Goal: Task Accomplishment & Management: Use online tool/utility

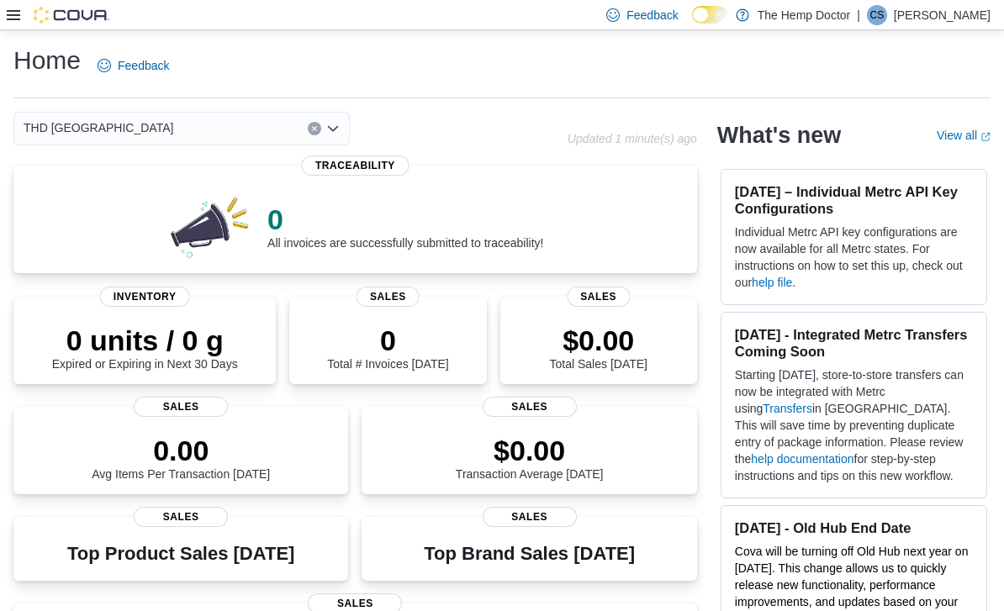
click at [336, 127] on icon "Open list of options" at bounding box center [332, 128] width 13 height 13
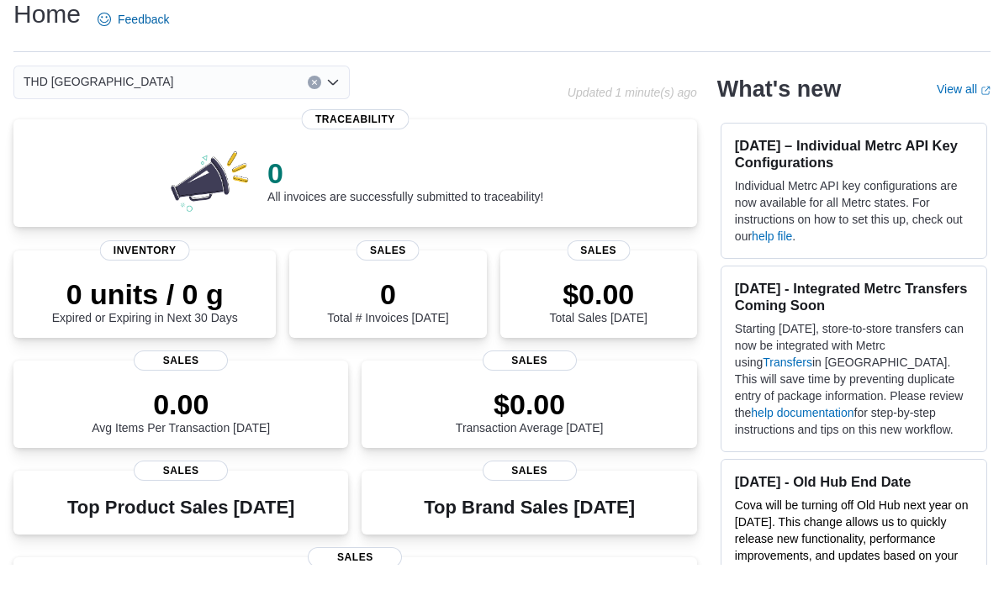
click at [493, 112] on div "THD Mooresville Combo box. Selected. THD Mooresville. Press Backspace to delete…" at bounding box center [290, 129] width 554 height 34
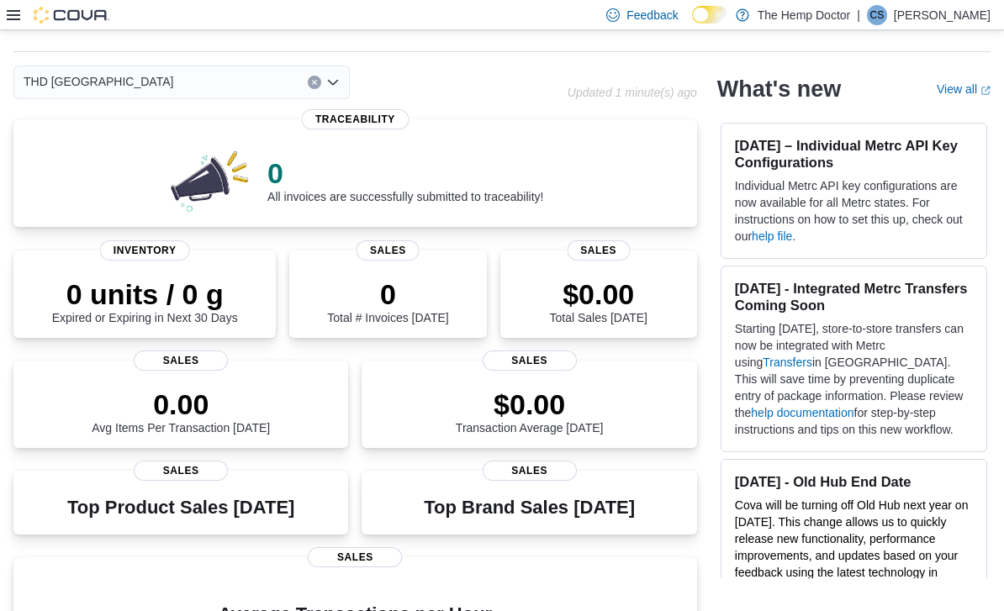
click at [615, 249] on span "Sales" at bounding box center [598, 250] width 63 height 20
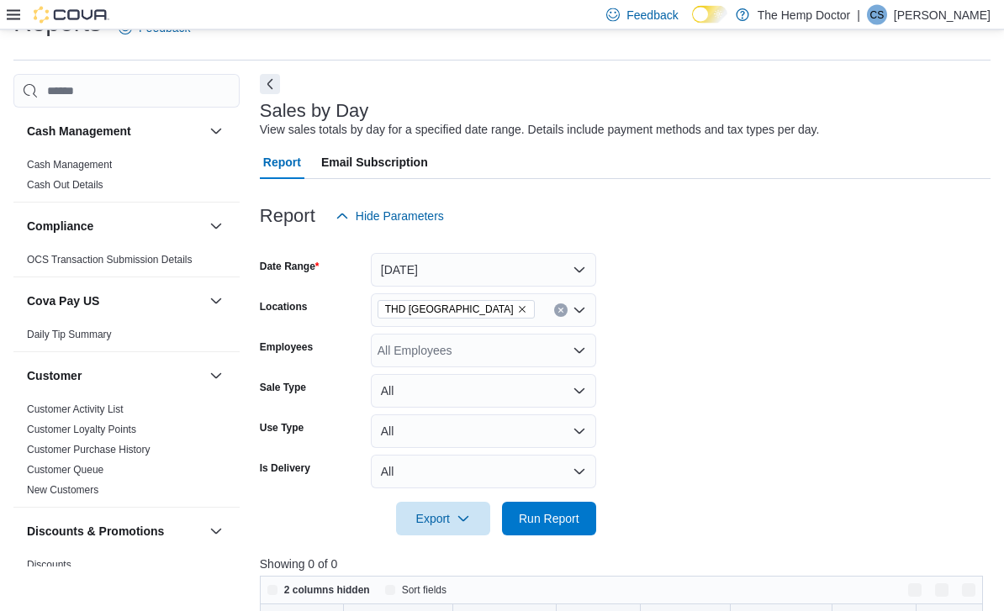
scroll to position [38, 0]
click at [579, 265] on button "[DATE]" at bounding box center [483, 270] width 225 height 34
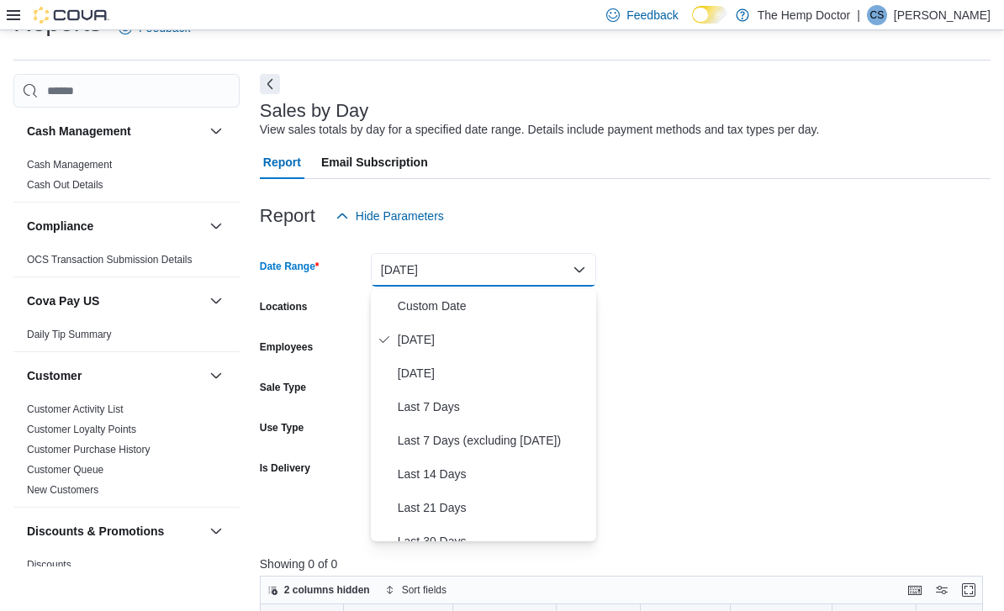
click at [455, 368] on span "[DATE]" at bounding box center [494, 373] width 192 height 20
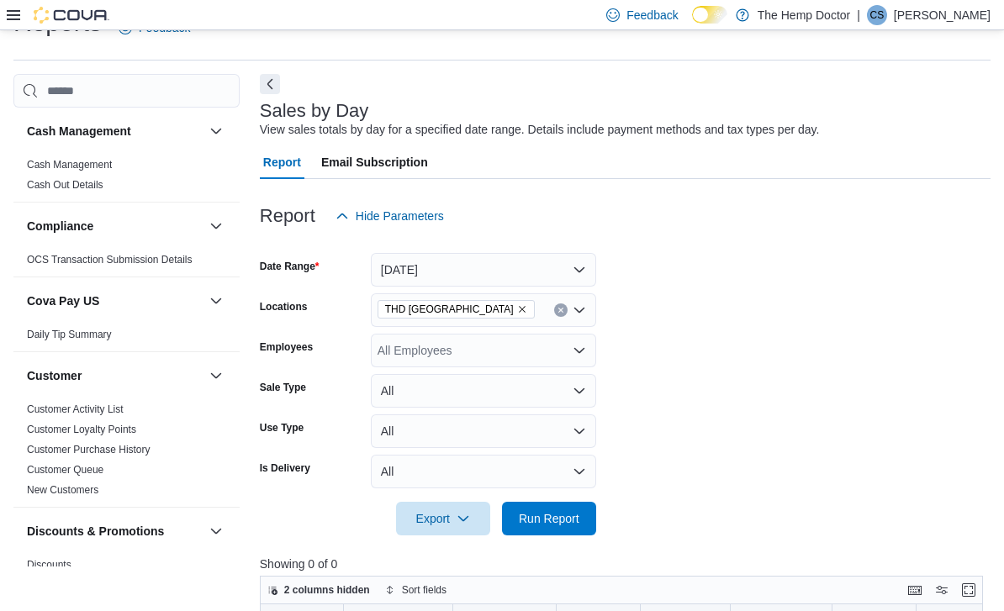
click at [570, 520] on span "Run Report" at bounding box center [549, 518] width 61 height 17
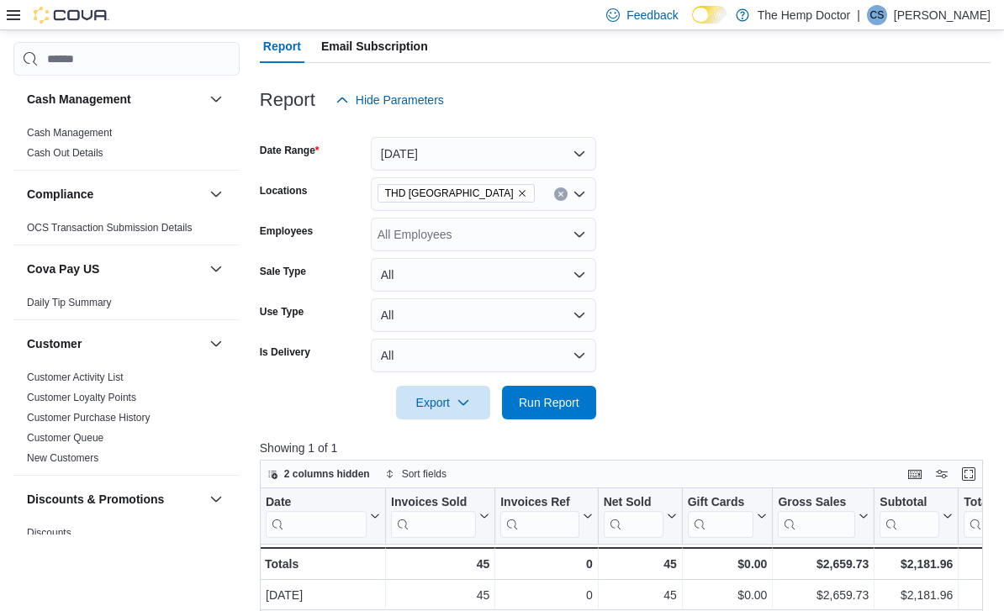
scroll to position [147, 0]
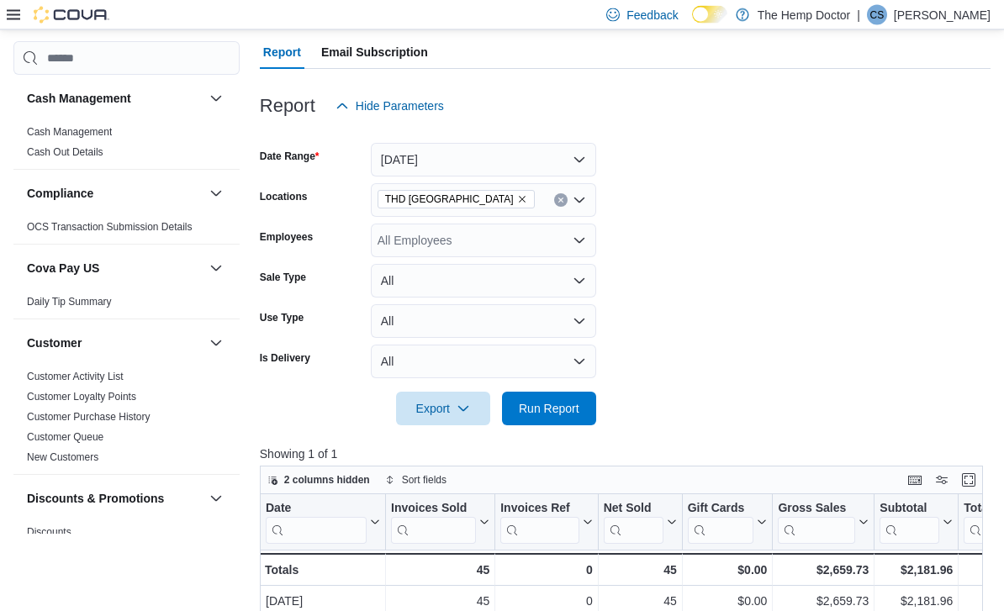
click at [517, 199] on icon "Remove THD Mooresville from selection in this group" at bounding box center [522, 200] width 10 height 10
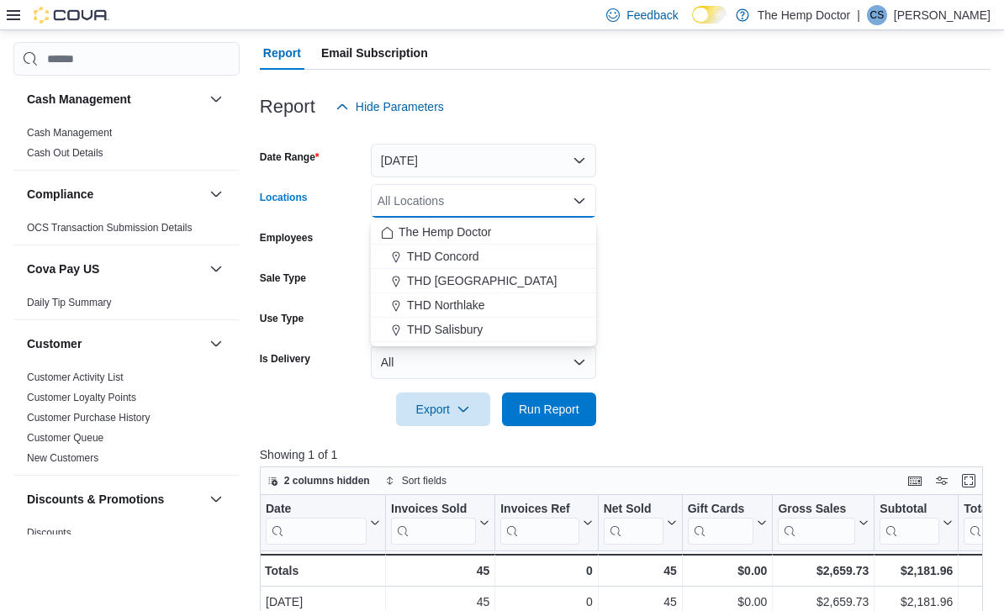
click at [469, 253] on span "THD Concord" at bounding box center [443, 256] width 72 height 17
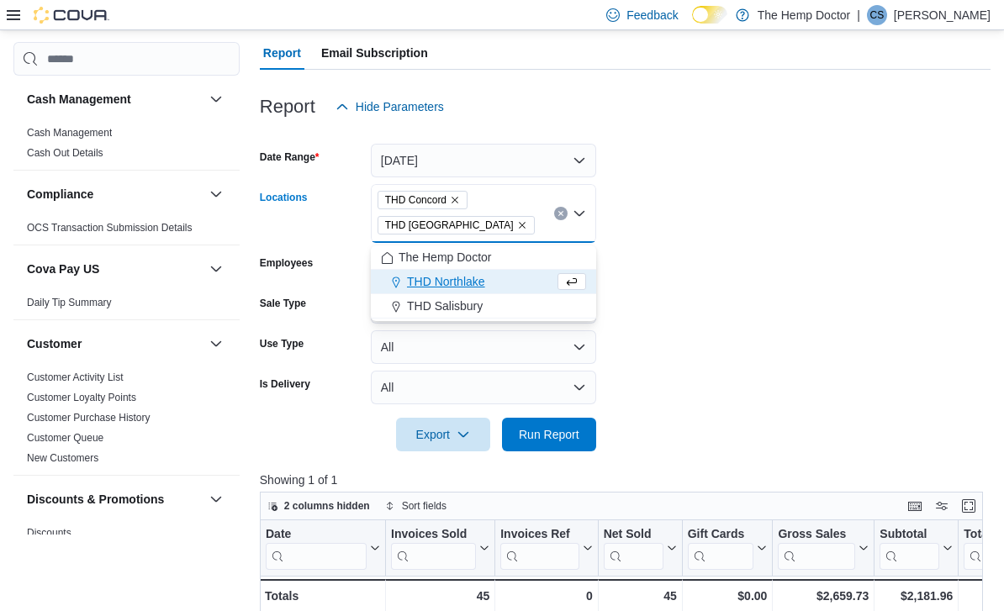
click at [478, 219] on span "THD [GEOGRAPHIC_DATA]" at bounding box center [455, 225] width 157 height 18
click at [517, 221] on button "Remove THD Mooresville from selection in this group" at bounding box center [522, 225] width 10 height 10
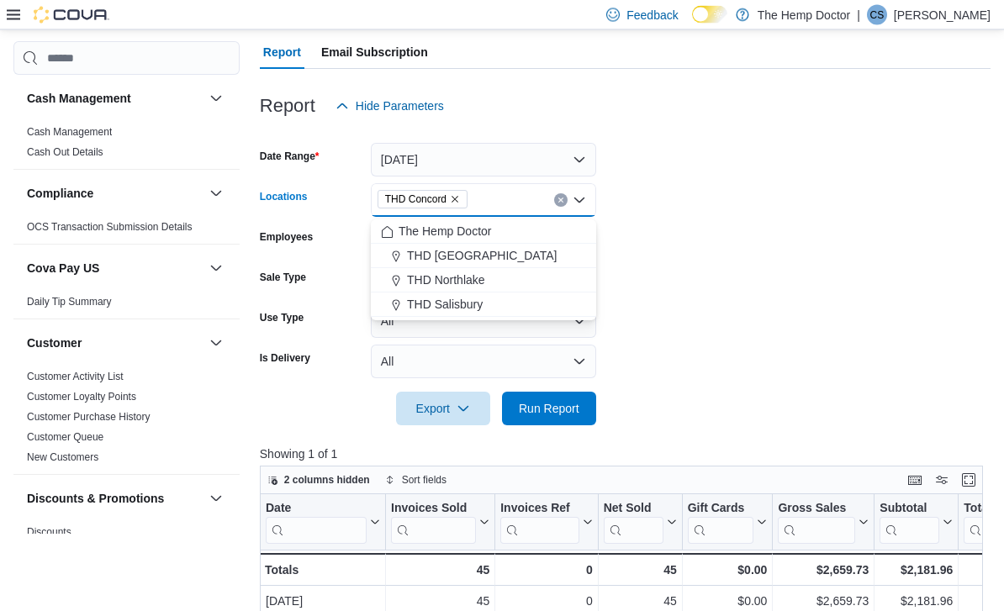
click at [558, 414] on span "Run Report" at bounding box center [549, 409] width 61 height 17
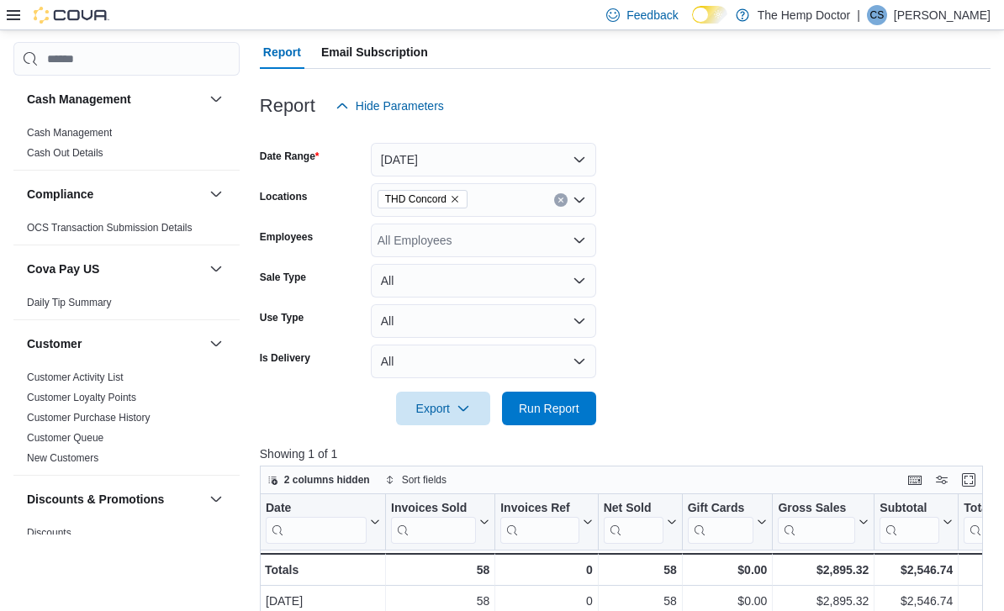
scroll to position [198, 0]
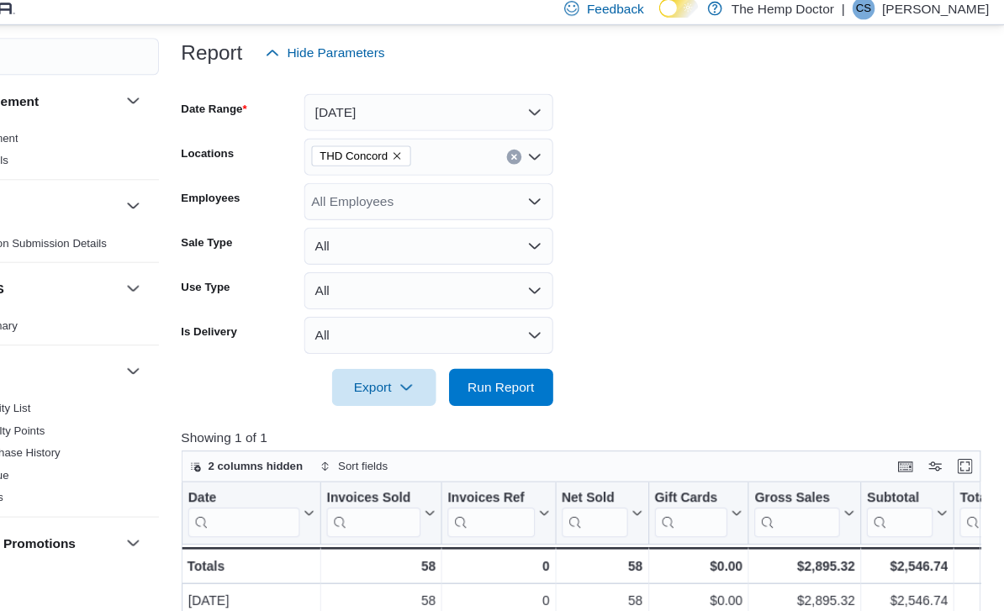
click at [450, 144] on icon "Remove THD Concord from selection in this group" at bounding box center [455, 149] width 10 height 10
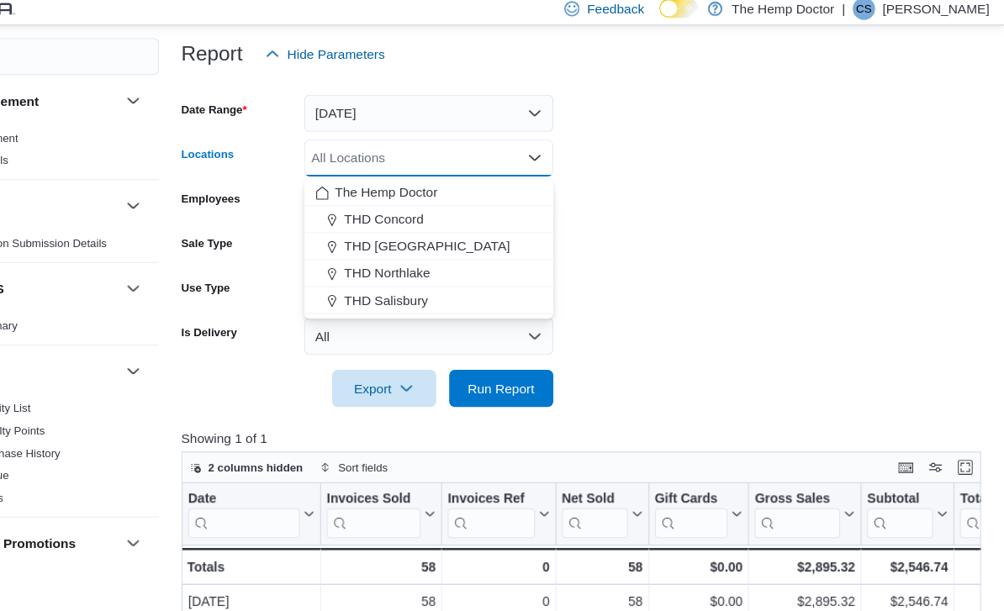
click at [407, 245] on span "THD Northlake" at bounding box center [446, 253] width 78 height 17
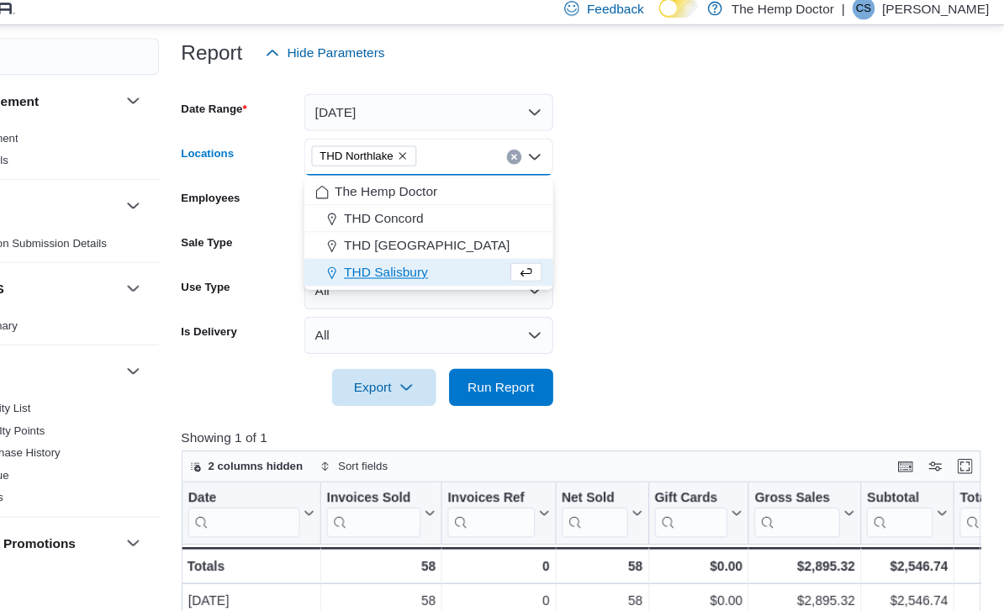
click at [519, 354] on span "Run Report" at bounding box center [549, 358] width 61 height 17
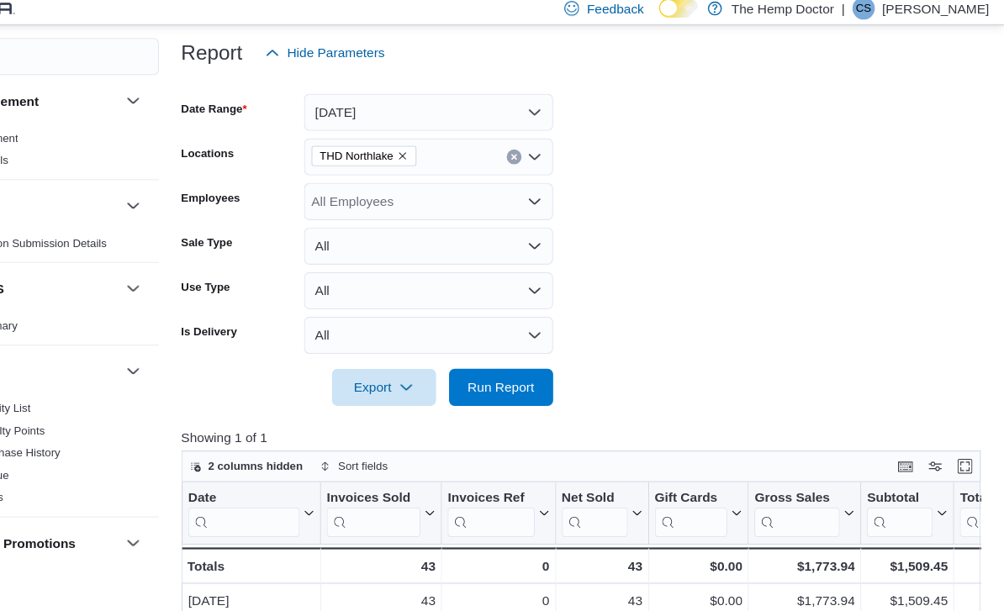
click at [455, 144] on icon "Remove THD Northlake from selection in this group" at bounding box center [460, 149] width 10 height 10
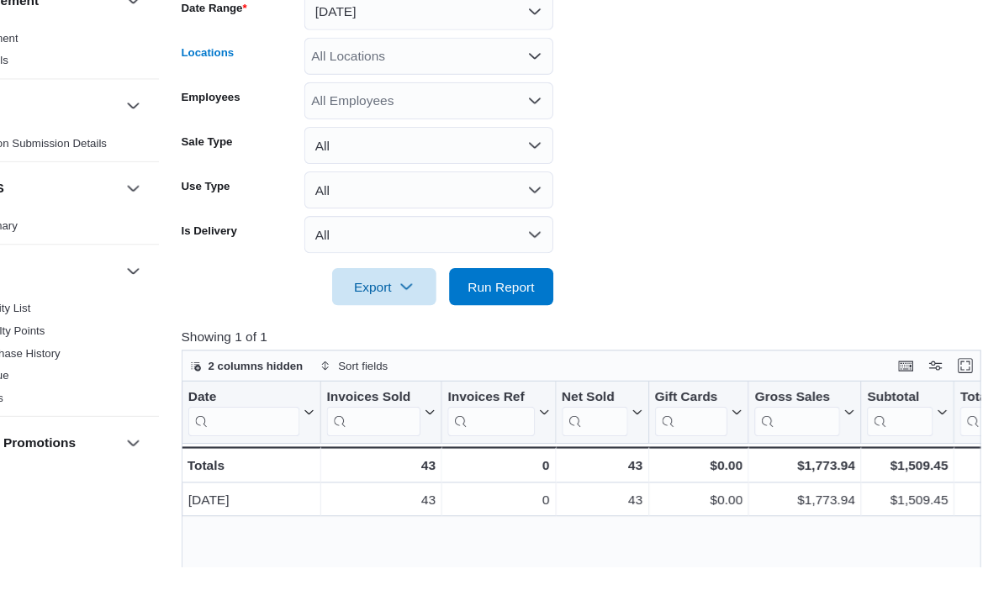
click at [480, 133] on div "All Locations Combo box. Selected. Combo box input. All Locations. Type some te…" at bounding box center [483, 150] width 225 height 34
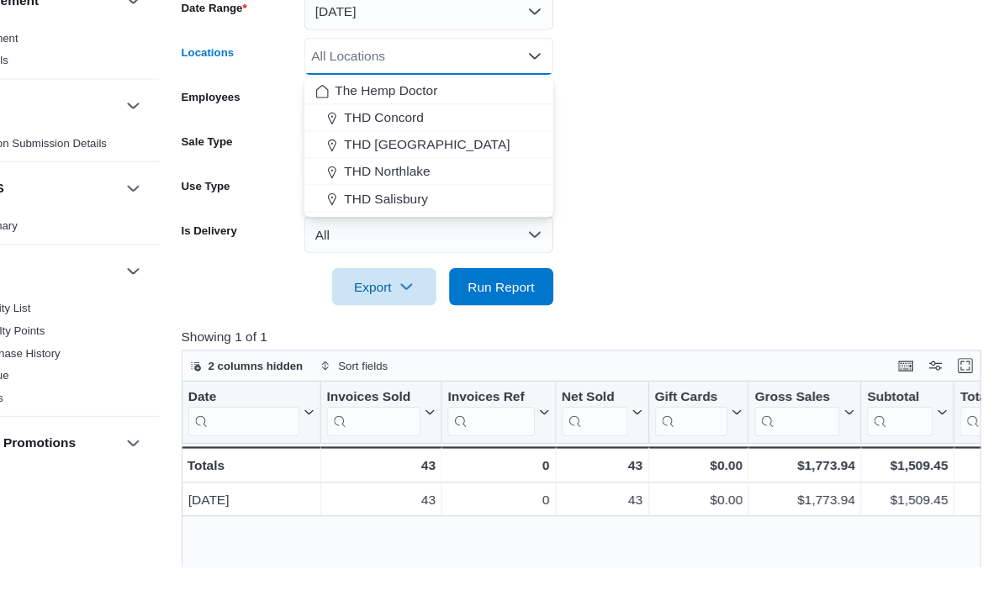
click at [407, 270] on span "THD Salisbury" at bounding box center [445, 278] width 76 height 17
click at [512, 341] on span "Run Report" at bounding box center [549, 358] width 74 height 34
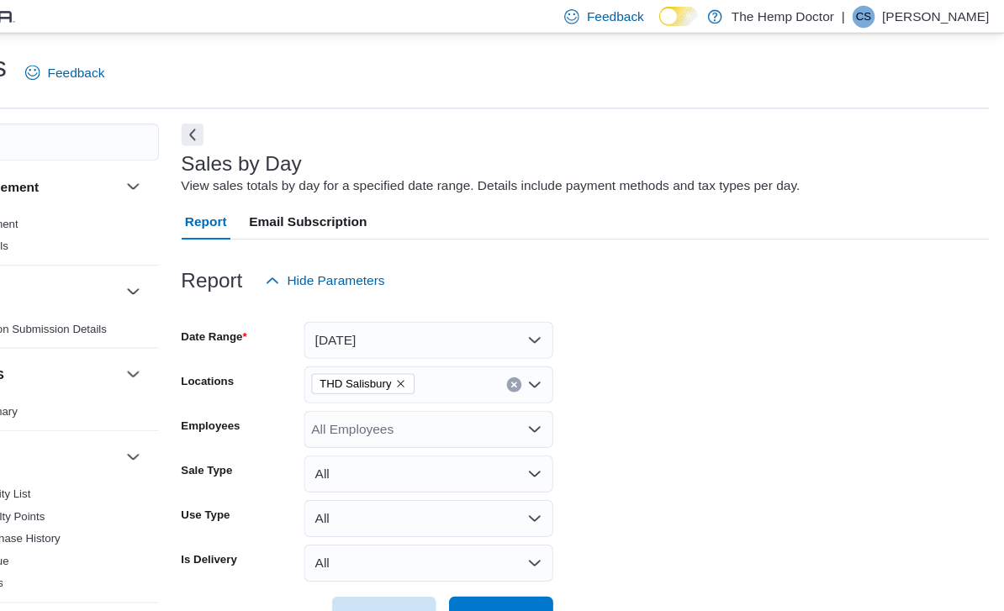
click at [484, 313] on button "[DATE]" at bounding box center [483, 308] width 225 height 34
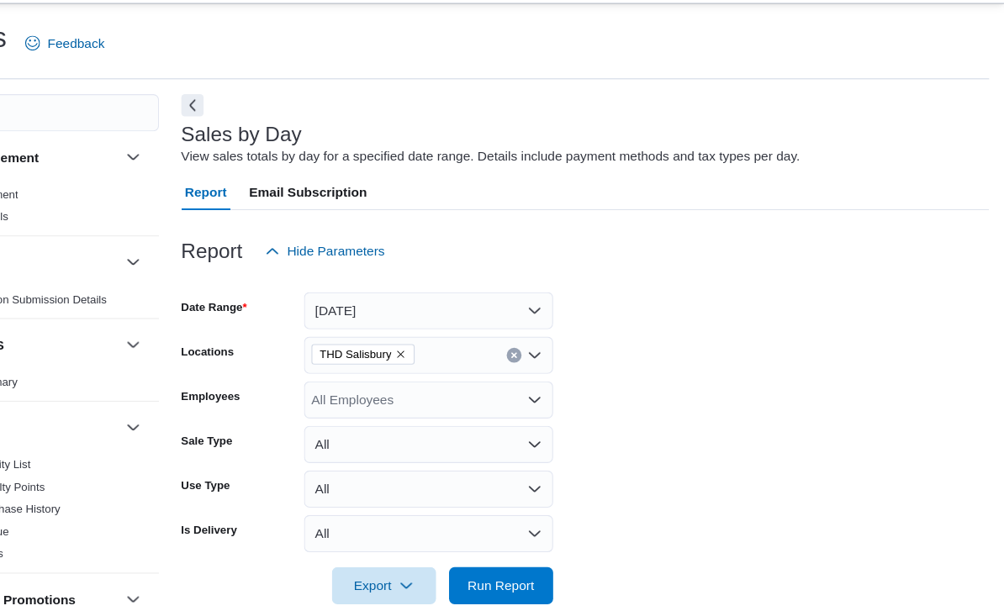
click at [626, 304] on form "Date Range [DATE] Locations THD [GEOGRAPHIC_DATA] Employees All Employees Sale …" at bounding box center [625, 422] width 730 height 303
click at [572, 341] on icon "Open list of options" at bounding box center [578, 347] width 13 height 13
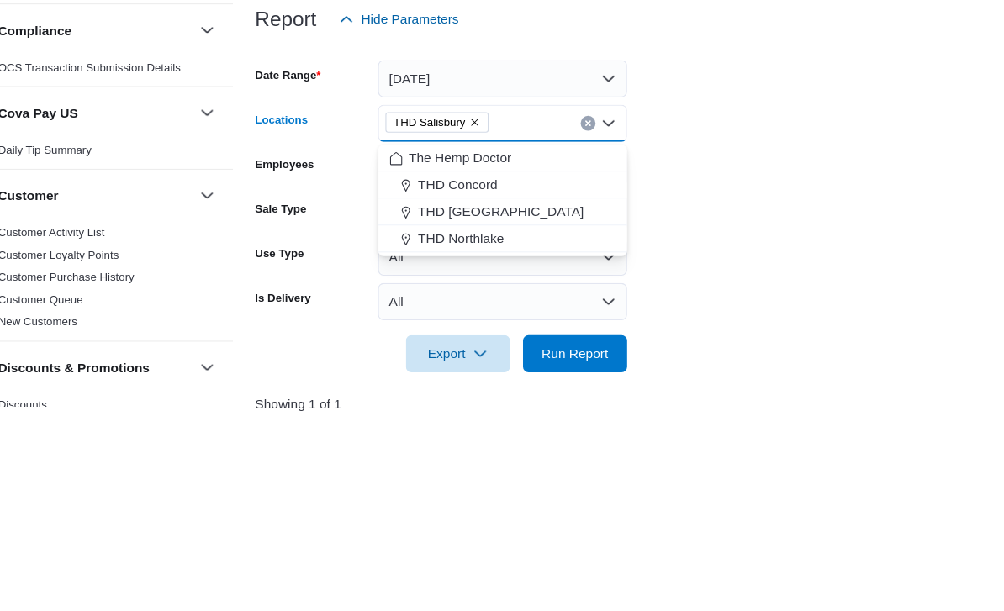
click at [453, 371] on span "The Hemp Doctor" at bounding box center [444, 379] width 92 height 17
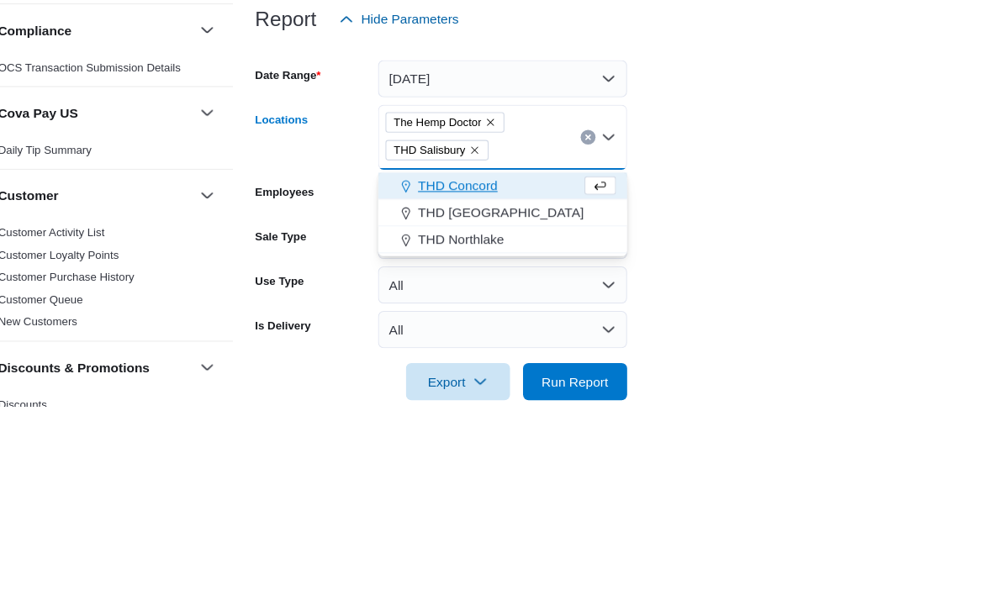
click at [453, 367] on icon "Remove THD Salisbury from selection in this group" at bounding box center [458, 372] width 10 height 10
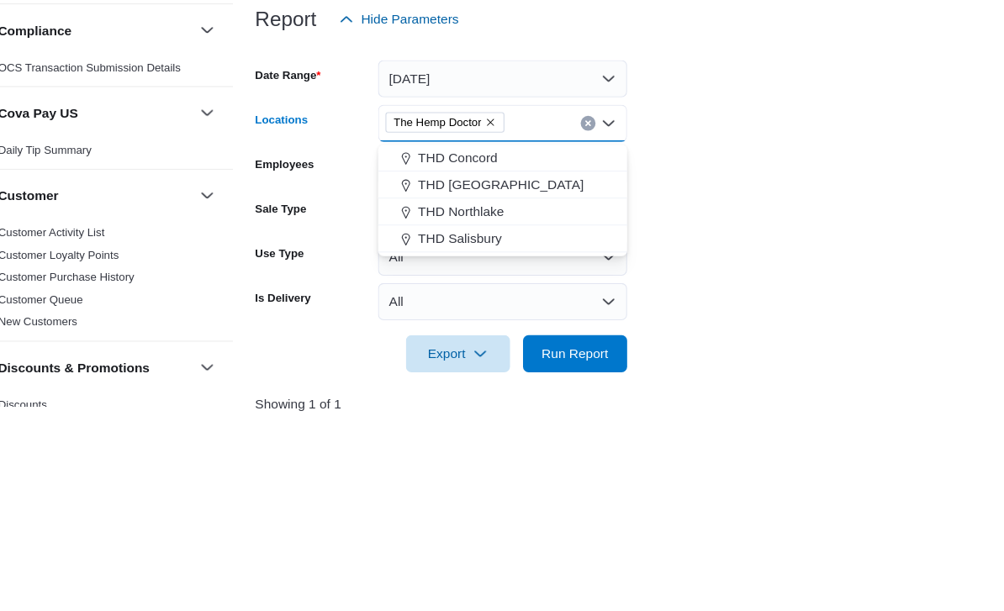
scroll to position [178, 0]
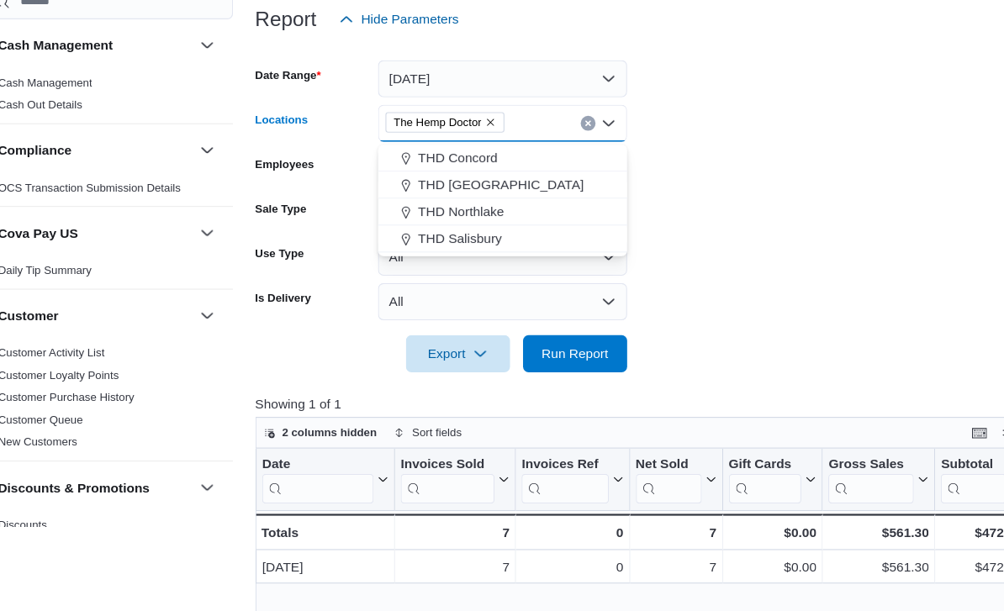
click at [538, 370] on span "Run Report" at bounding box center [549, 378] width 61 height 17
